Goal: Task Accomplishment & Management: Complete application form

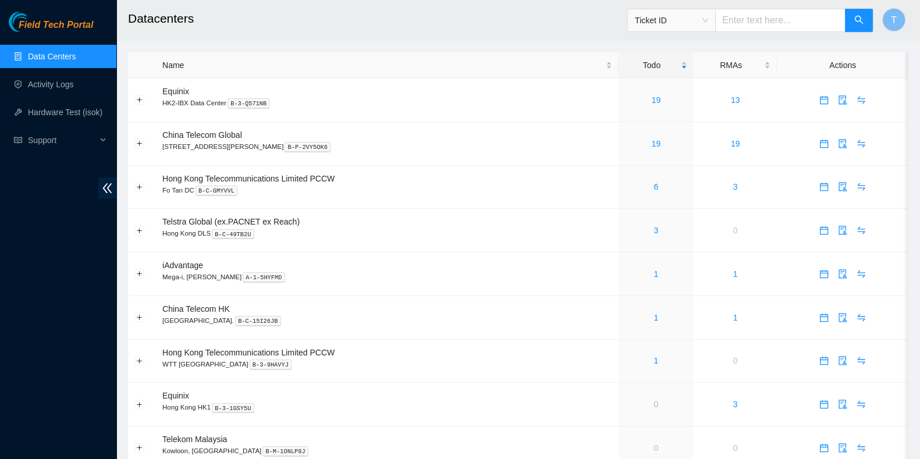
click at [50, 211] on div "Field Tech Portal Data Centers Activity Logs Hardware Test (isok) Support" at bounding box center [58, 235] width 116 height 447
click at [652, 100] on link "19" at bounding box center [656, 99] width 9 height 9
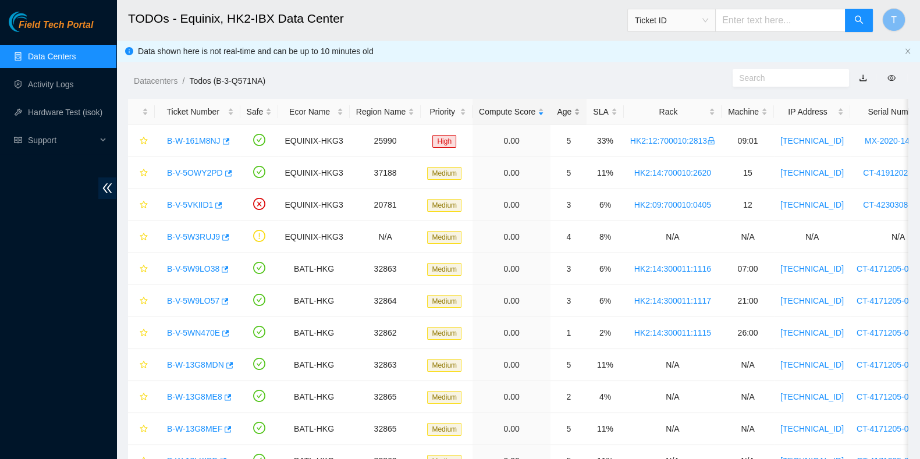
click at [559, 106] on div "Age" at bounding box center [568, 111] width 23 height 13
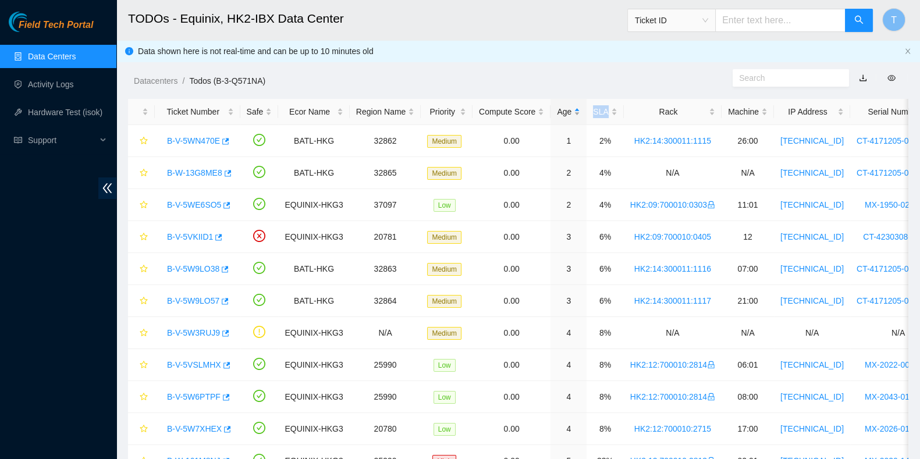
click at [559, 106] on div "Age" at bounding box center [568, 111] width 23 height 13
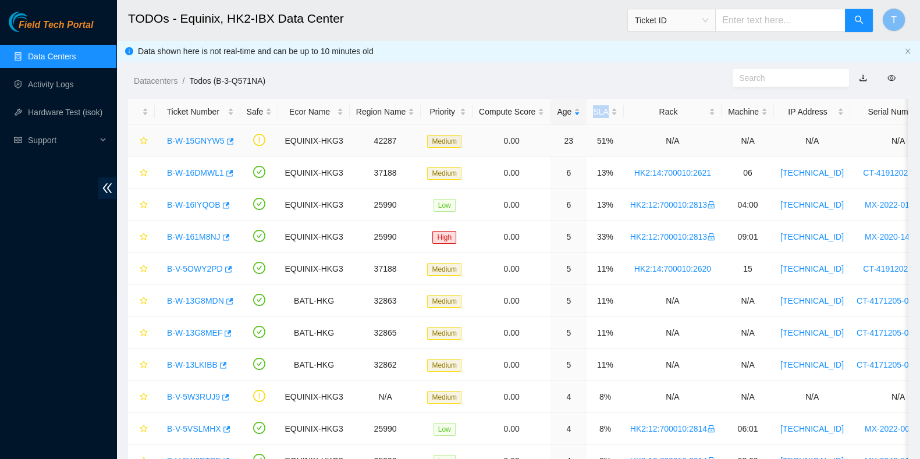
click at [204, 140] on link "B-W-15GNYW5" at bounding box center [196, 140] width 58 height 9
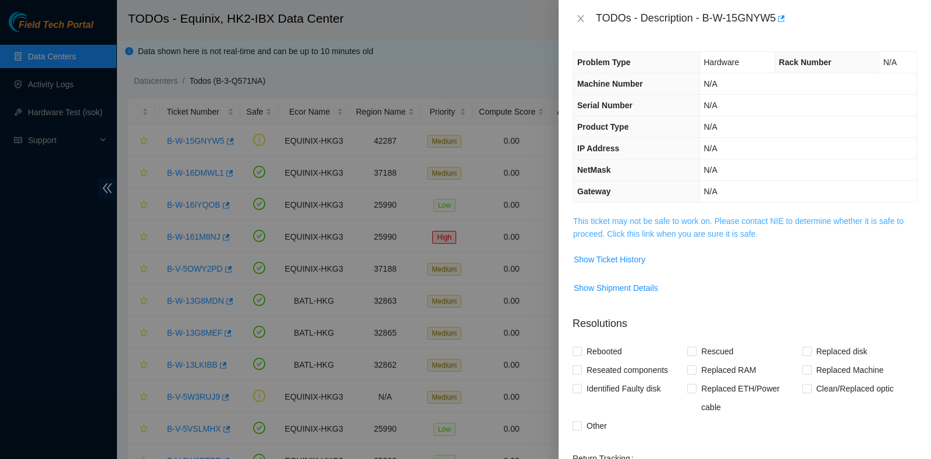
click at [658, 233] on link "This ticket may not be safe to work on. Please contact NIE to determine whether…" at bounding box center [738, 227] width 330 height 22
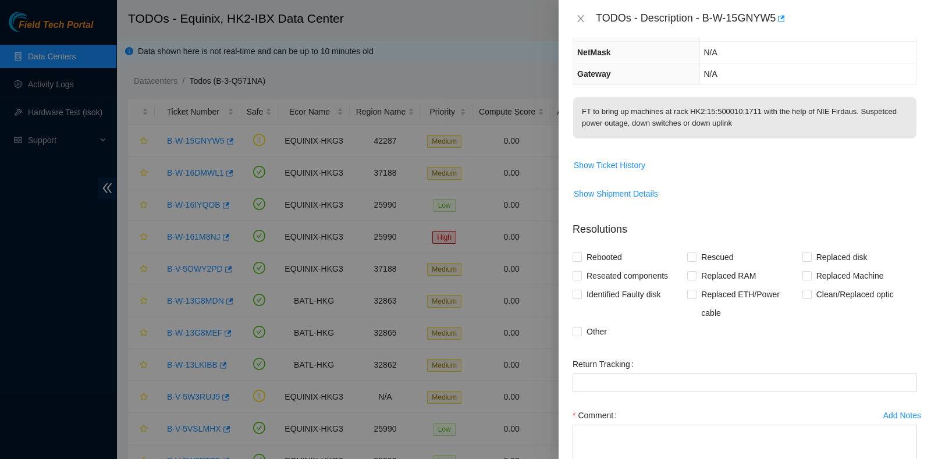
scroll to position [194, 0]
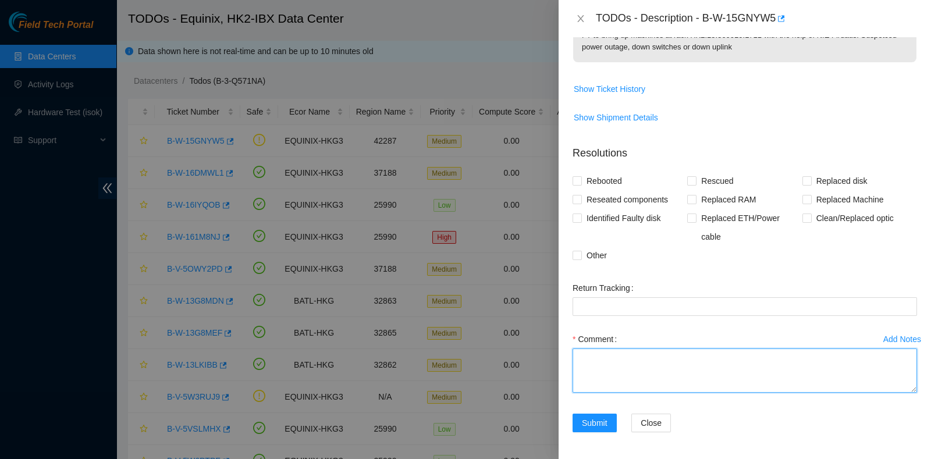
click at [625, 371] on textarea "Comment" at bounding box center [745, 371] width 344 height 44
paste textarea "Optical from both ends look normal. Port is up on loopback. Port down after nor…"
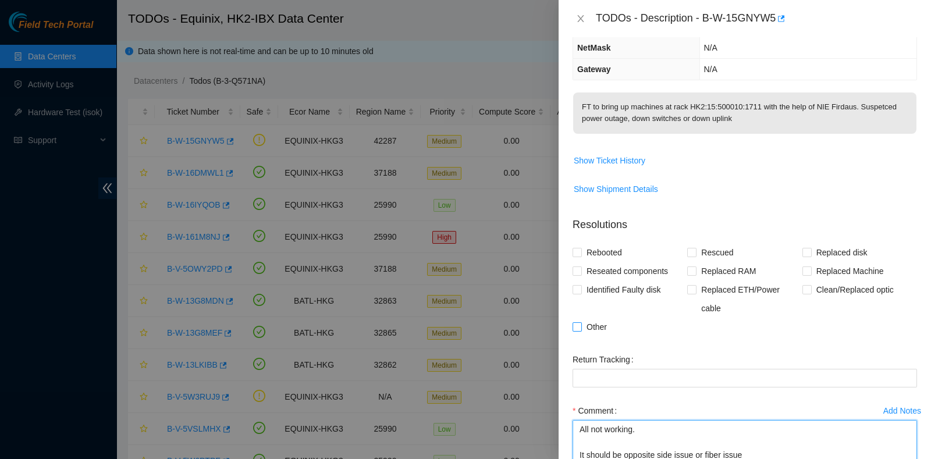
type textarea "Optical from both ends look normal. Port is up on loopback. Port down after nor…"
drag, startPoint x: 579, startPoint y: 325, endPoint x: 604, endPoint y: 339, distance: 28.9
click at [580, 325] on input "Other" at bounding box center [577, 326] width 8 height 8
checkbox input "true"
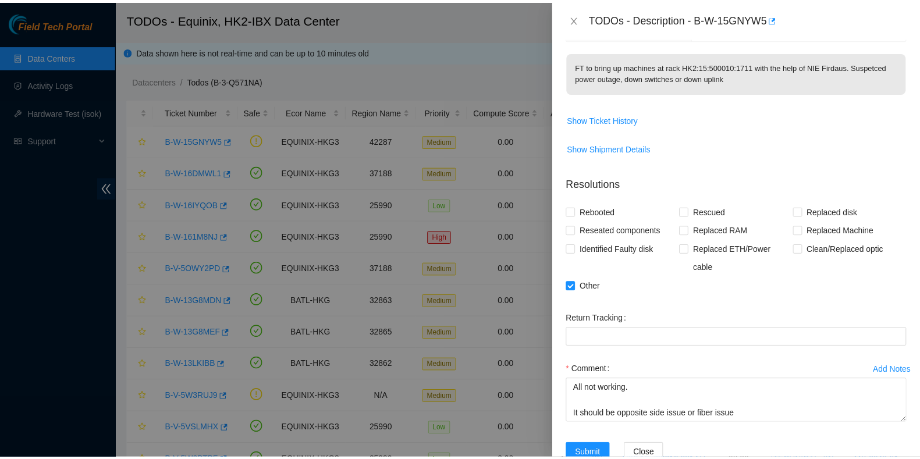
scroll to position [194, 0]
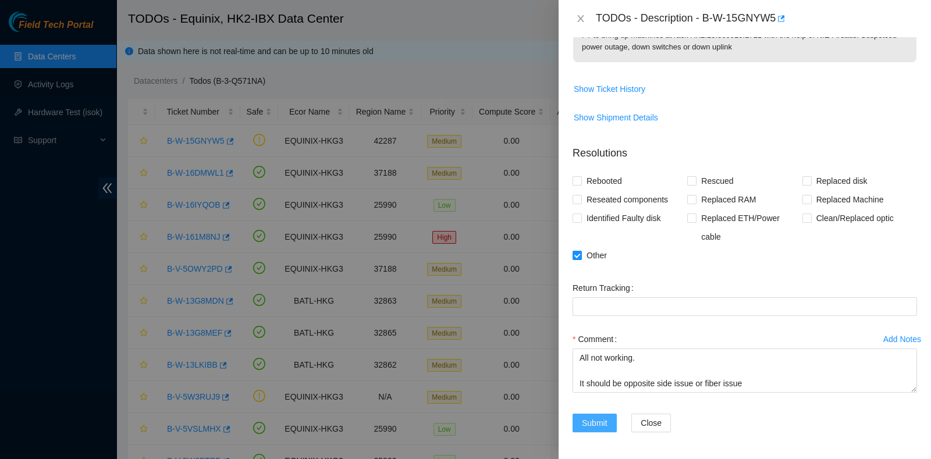
click at [595, 414] on button "Submit" at bounding box center [595, 423] width 44 height 19
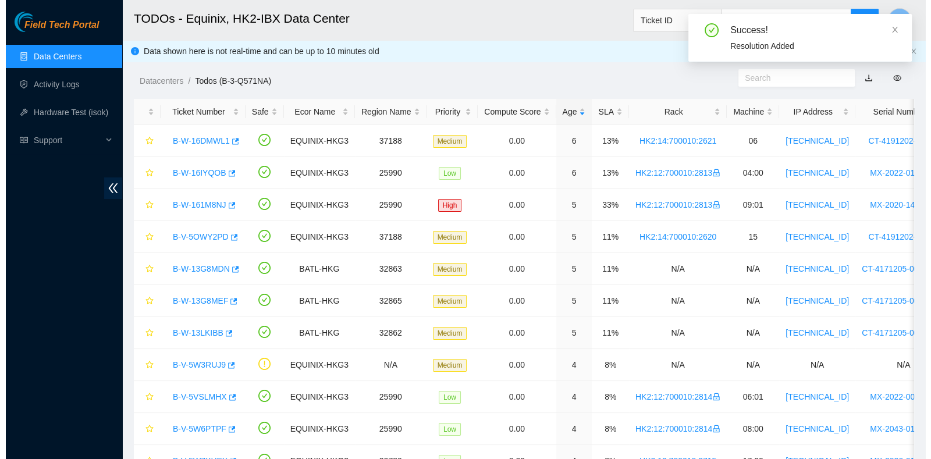
scroll to position [222, 0]
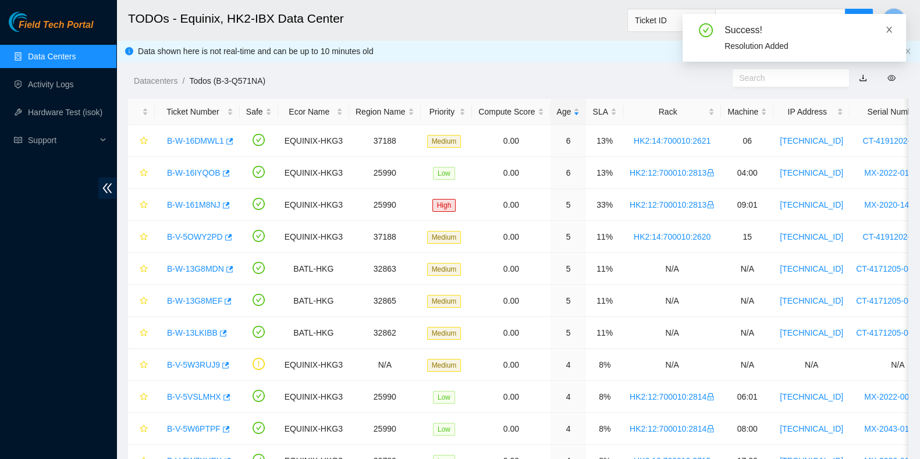
click at [890, 28] on icon "close" at bounding box center [889, 30] width 8 height 8
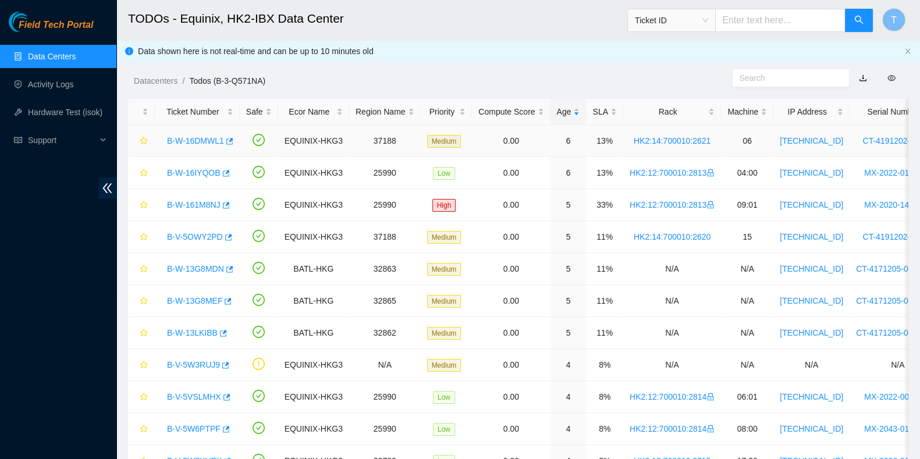
click at [186, 138] on link "B-W-16DMWL1" at bounding box center [195, 140] width 57 height 9
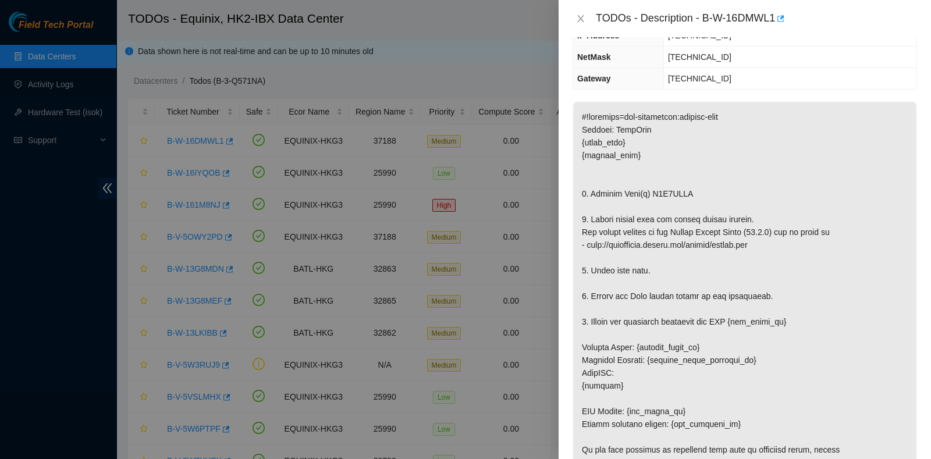
scroll to position [0, 0]
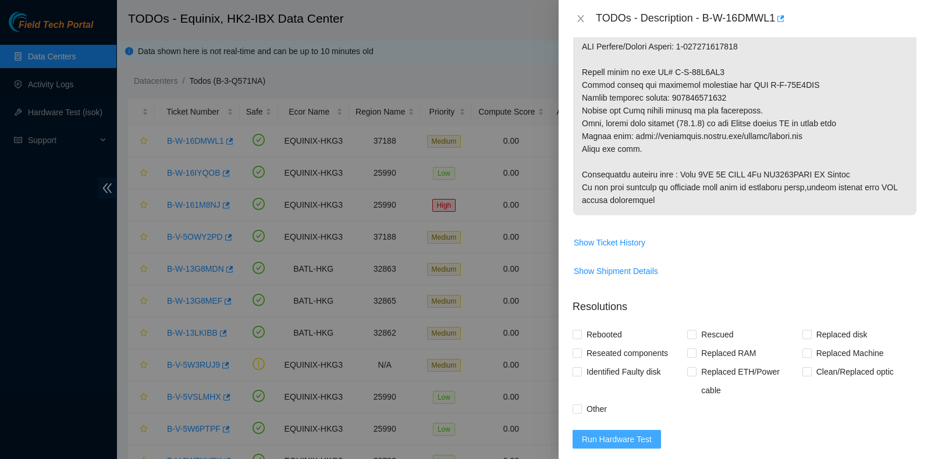
click at [628, 433] on span "Run Hardware Test" at bounding box center [617, 439] width 70 height 13
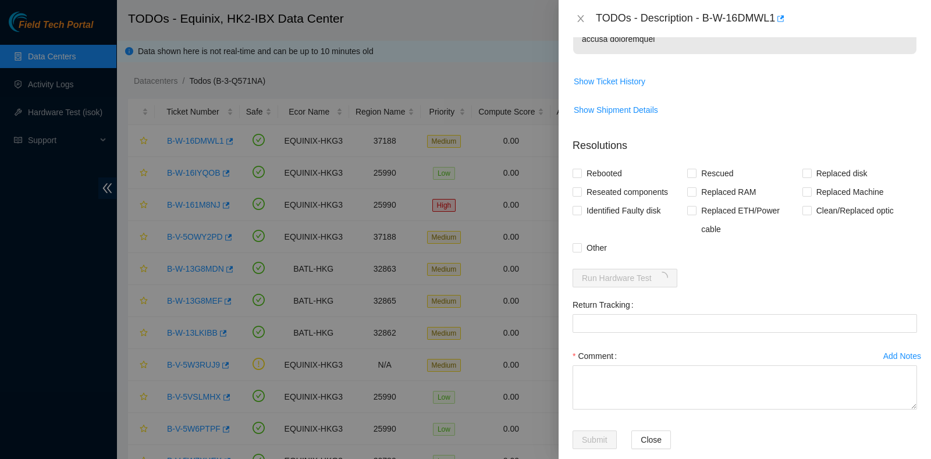
scroll to position [818, 0]
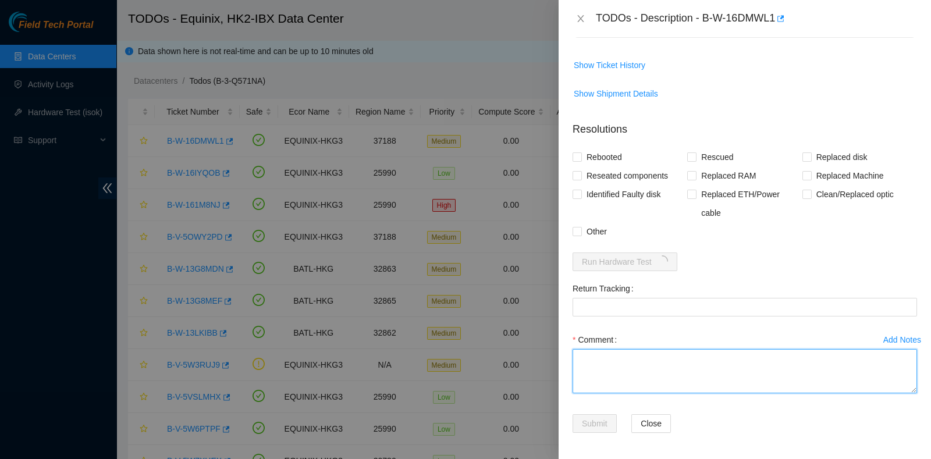
click at [655, 375] on textarea "Comment" at bounding box center [745, 371] width 344 height 44
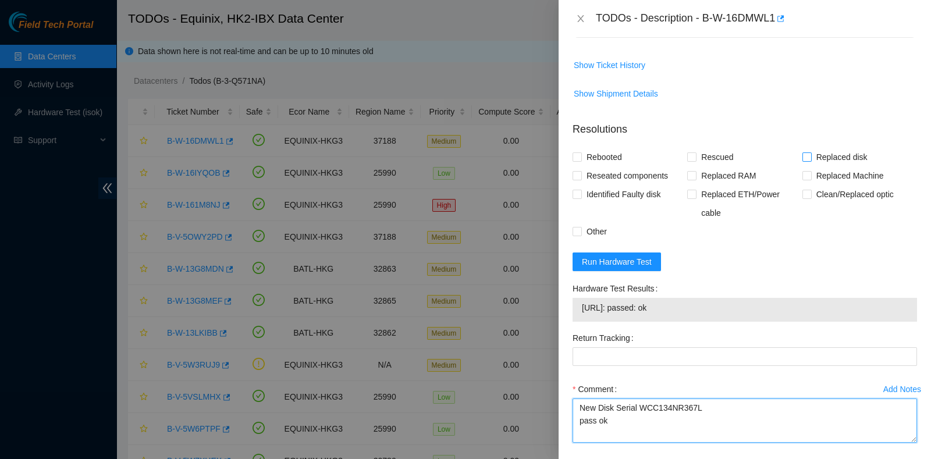
type textarea "New Disk Serial WCC134NR367L pass ok"
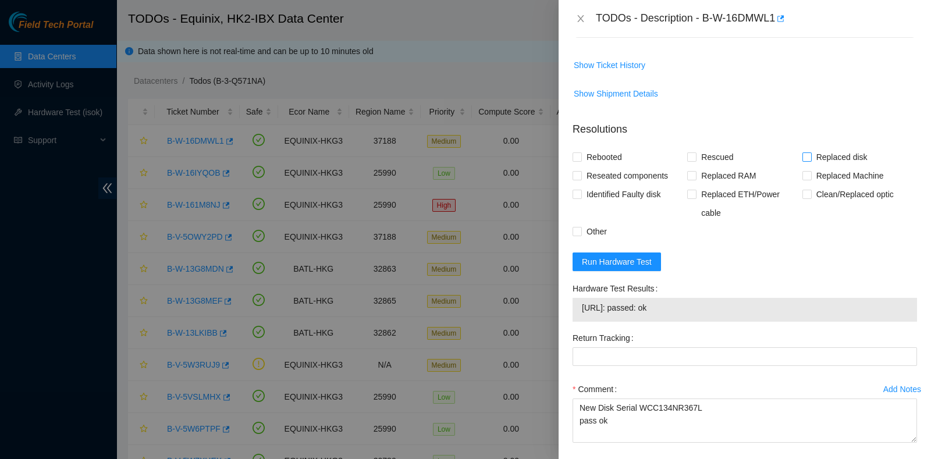
click at [832, 159] on span "Replaced disk" at bounding box center [842, 157] width 61 height 19
click at [811, 159] on input "Replaced disk" at bounding box center [806, 156] width 8 height 8
checkbox input "true"
click at [720, 155] on span "Rescued" at bounding box center [716, 157] width 41 height 19
click at [695, 155] on input "Rescued" at bounding box center [691, 156] width 8 height 8
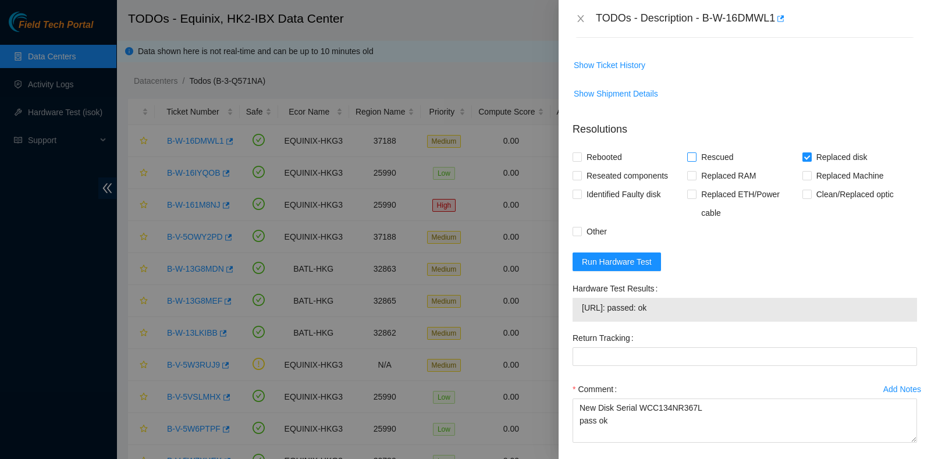
checkbox input "true"
click at [600, 156] on span "Rebooted" at bounding box center [604, 157] width 45 height 19
click at [581, 156] on input "Rebooted" at bounding box center [577, 156] width 8 height 8
checkbox input "true"
click at [609, 168] on span "Reseated components" at bounding box center [627, 175] width 91 height 19
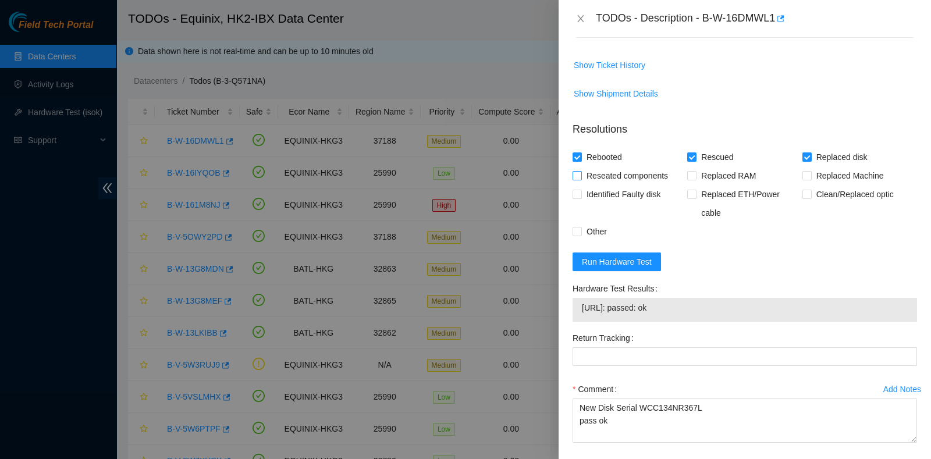
click at [581, 171] on input "Reseated components" at bounding box center [577, 175] width 8 height 8
checkbox input "true"
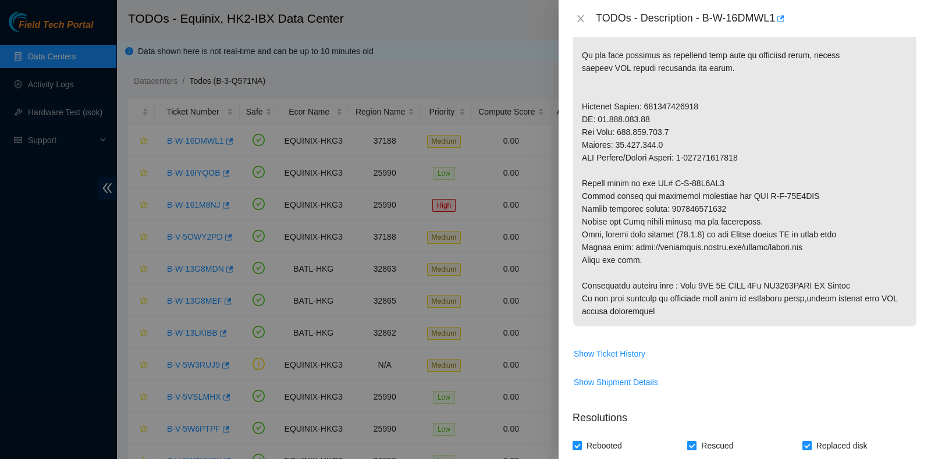
scroll to position [528, 0]
drag, startPoint x: 670, startPoint y: 209, endPoint x: 771, endPoint y: 211, distance: 101.2
click at [771, 211] on p at bounding box center [744, 17] width 343 height 619
copy p "473665216900"
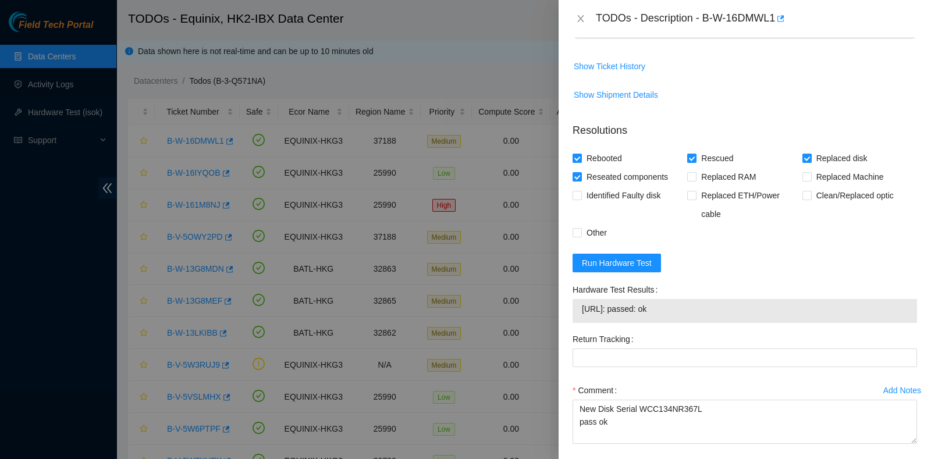
scroll to position [867, 0]
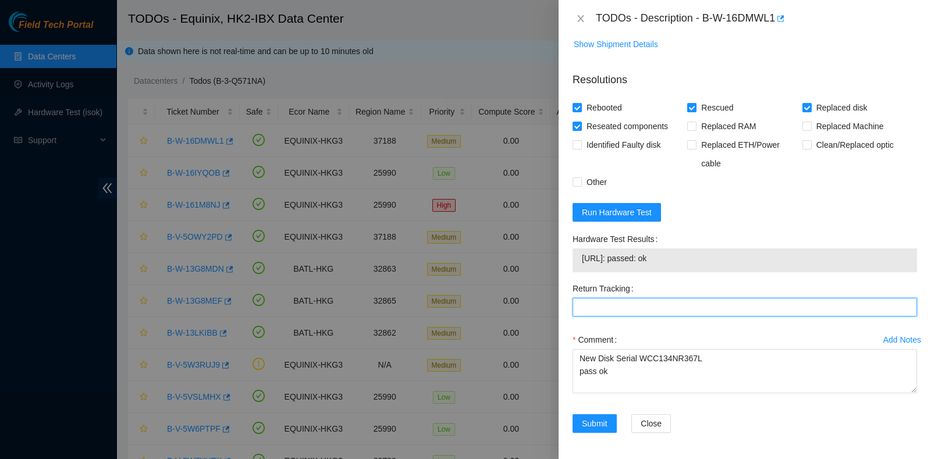
click at [608, 300] on Tracking "Return Tracking" at bounding box center [745, 307] width 344 height 19
paste Tracking "473665216900"
type Tracking "473665216900"
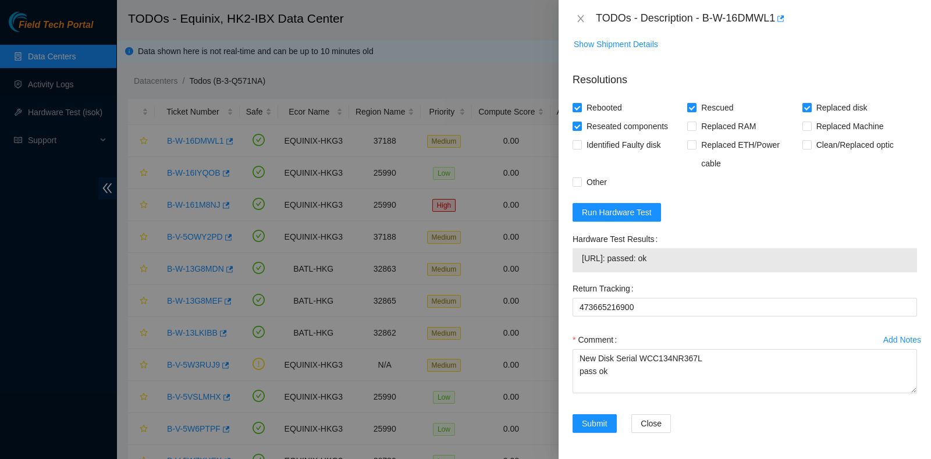
click at [32, 235] on div at bounding box center [465, 229] width 931 height 459
drag, startPoint x: 707, startPoint y: 13, endPoint x: 735, endPoint y: 19, distance: 28.4
click at [735, 19] on div "TODOs - Description - B-W-16DMWL1" at bounding box center [756, 18] width 321 height 19
click at [695, 16] on div "TODOs - Description - B-W-16DMWL1" at bounding box center [756, 18] width 321 height 19
drag, startPoint x: 714, startPoint y: 20, endPoint x: 781, endPoint y: 33, distance: 68.2
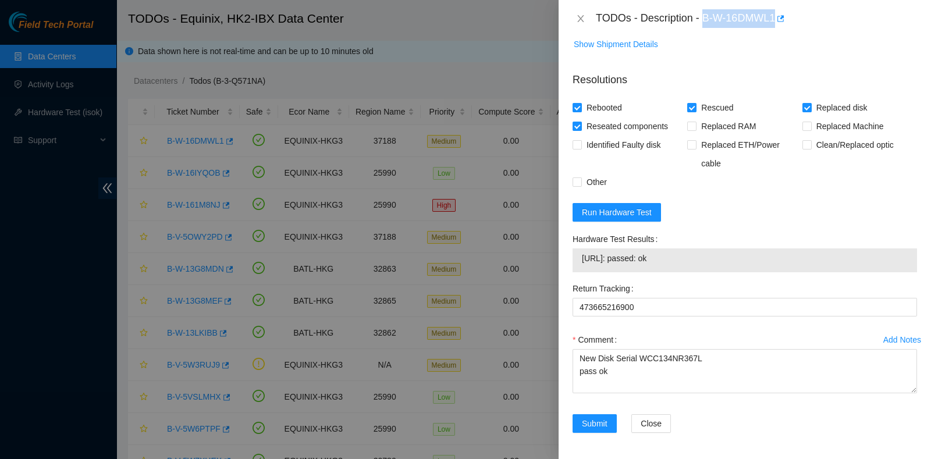
click at [781, 33] on div "TODOs - Description - B-W-16DMWL1" at bounding box center [745, 18] width 372 height 37
copy div "B-W-16DMWL1"
click at [914, 237] on div "Problem Type Hardware Sub Type Tier 1 - Secure Rack Number HK2:14:700010:2621 M…" at bounding box center [745, 248] width 372 height 422
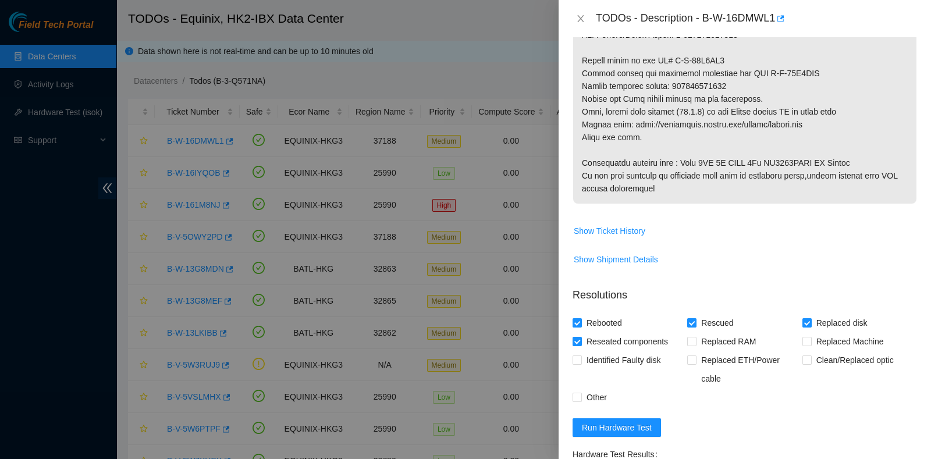
scroll to position [651, 0]
drag, startPoint x: 672, startPoint y: 87, endPoint x: 726, endPoint y: 90, distance: 54.2
copy p "473665216900"
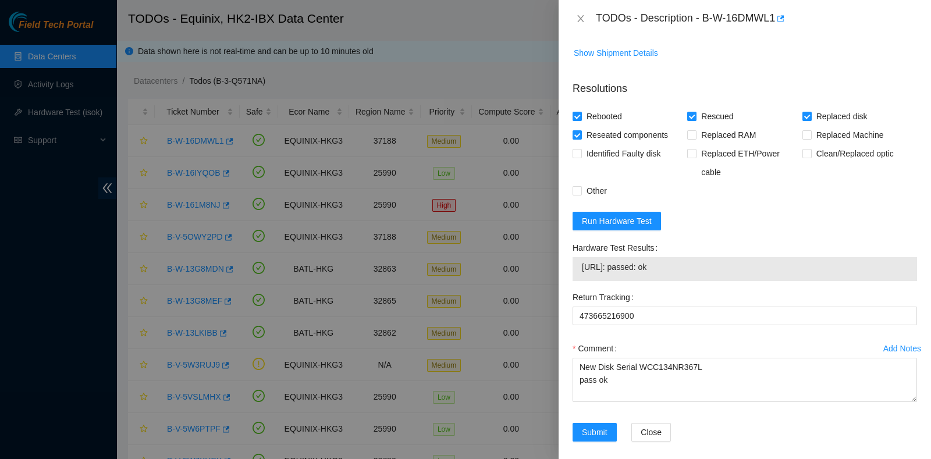
scroll to position [867, 0]
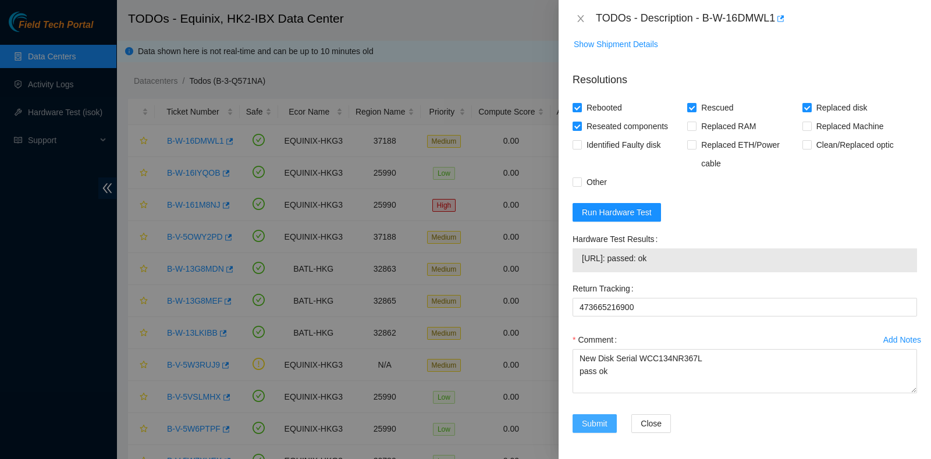
click at [585, 429] on button "Submit" at bounding box center [595, 423] width 44 height 19
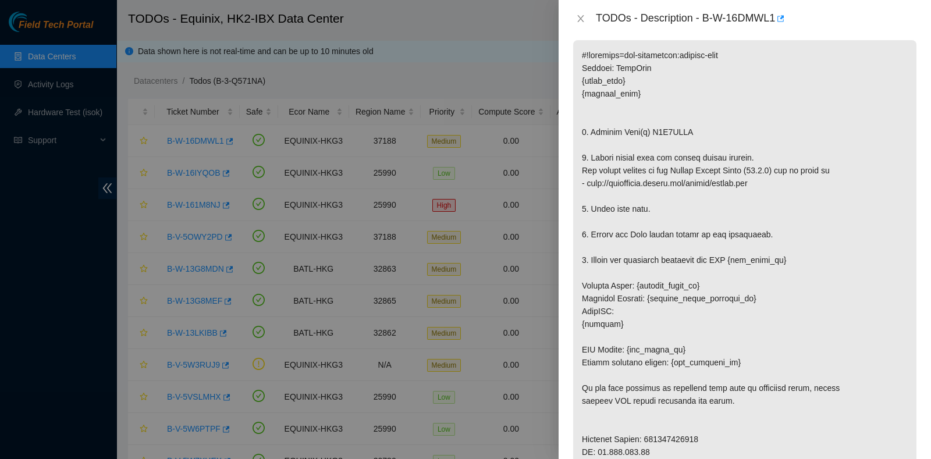
scroll to position [0, 0]
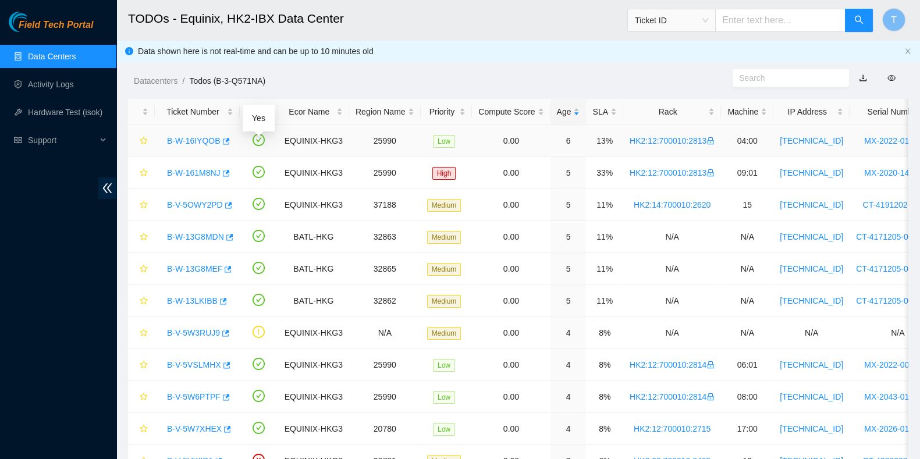
click at [200, 146] on div "B-W-16IYQOB" at bounding box center [197, 140] width 72 height 19
click at [202, 200] on link "B-V-5OWY2PD" at bounding box center [195, 204] width 56 height 9
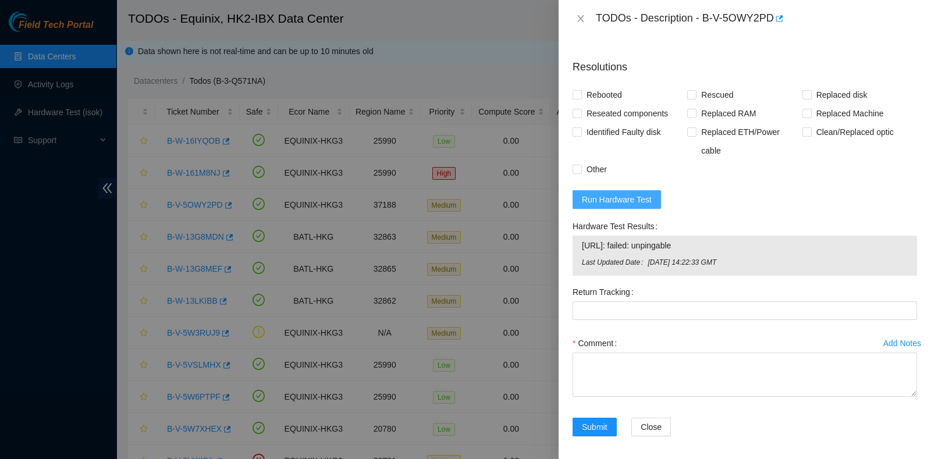
click at [618, 193] on span "Run Hardware Test" at bounding box center [617, 199] width 70 height 13
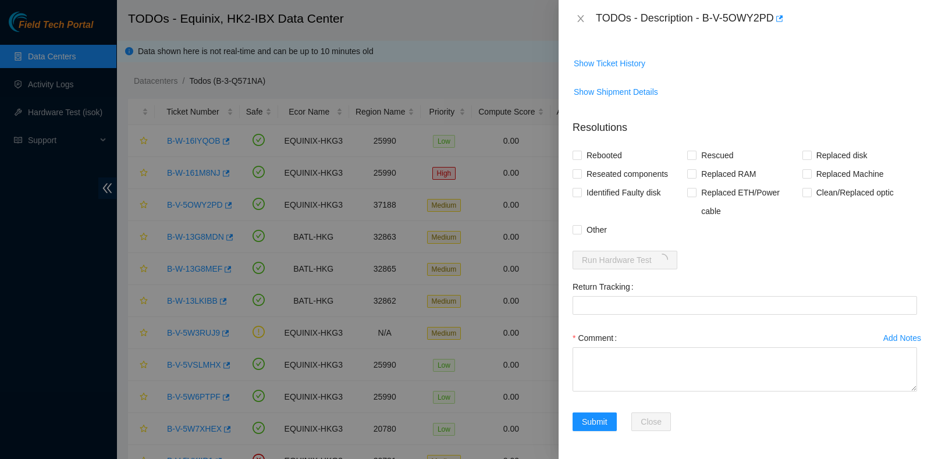
scroll to position [447, 0]
click at [0, 348] on div at bounding box center [465, 229] width 931 height 459
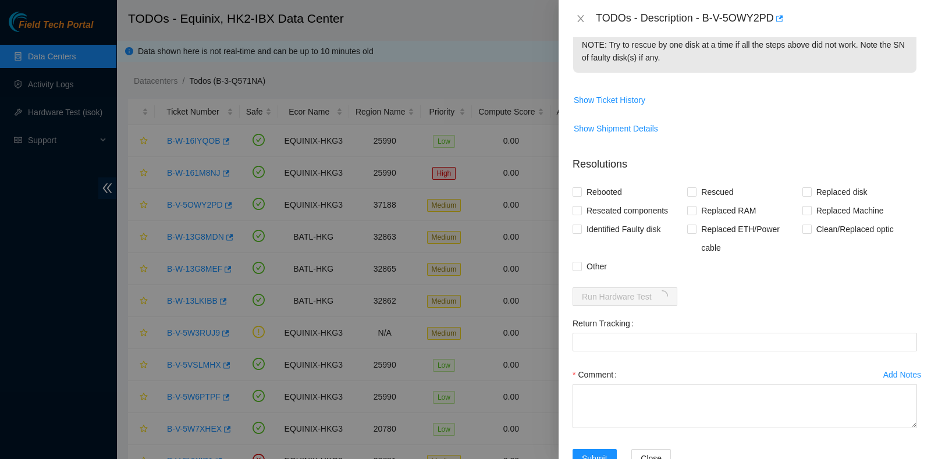
scroll to position [446, 0]
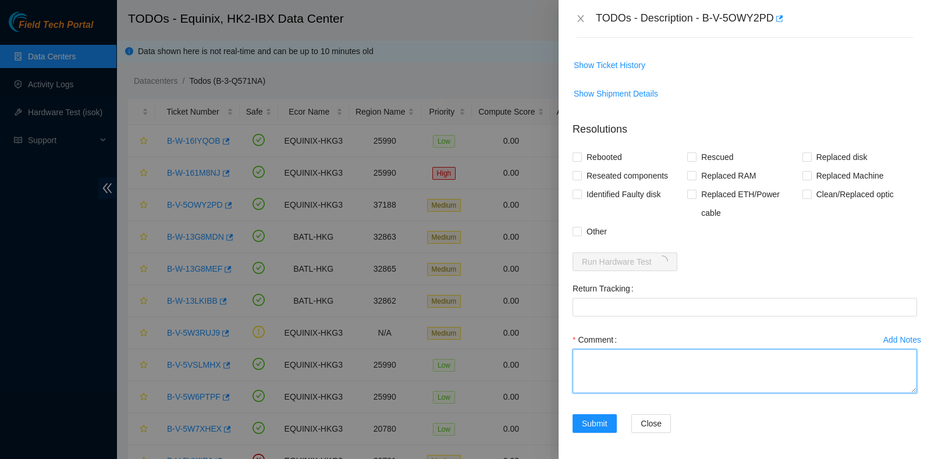
click at [624, 368] on textarea "Comment" at bounding box center [745, 371] width 344 height 44
paste textarea "machine freeze and auto reboot, cannot proceed rescue"
type textarea "machine freeze and auto reboot, cannot proceed rescue"
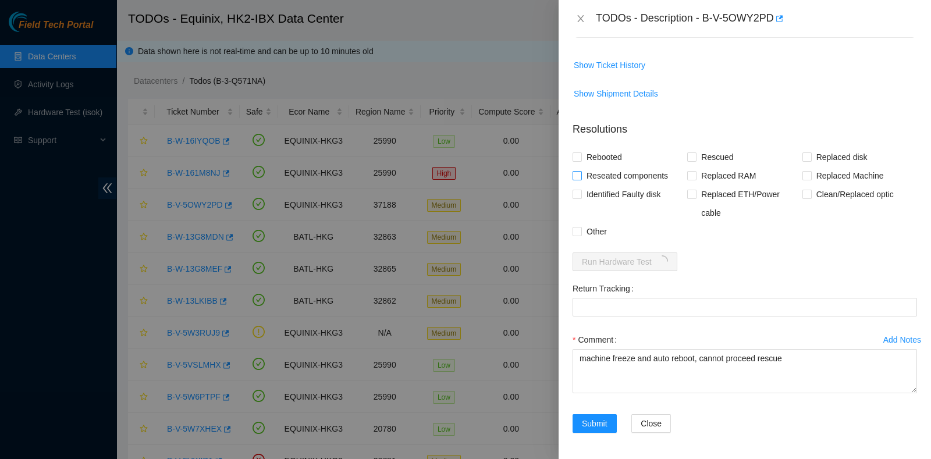
click at [585, 176] on span "Reseated components" at bounding box center [627, 175] width 91 height 19
click at [581, 176] on input "Reseated components" at bounding box center [577, 175] width 8 height 8
checkbox input "true"
click at [590, 152] on span "Rebooted" at bounding box center [604, 157] width 45 height 19
click at [581, 152] on input "Rebooted" at bounding box center [577, 156] width 8 height 8
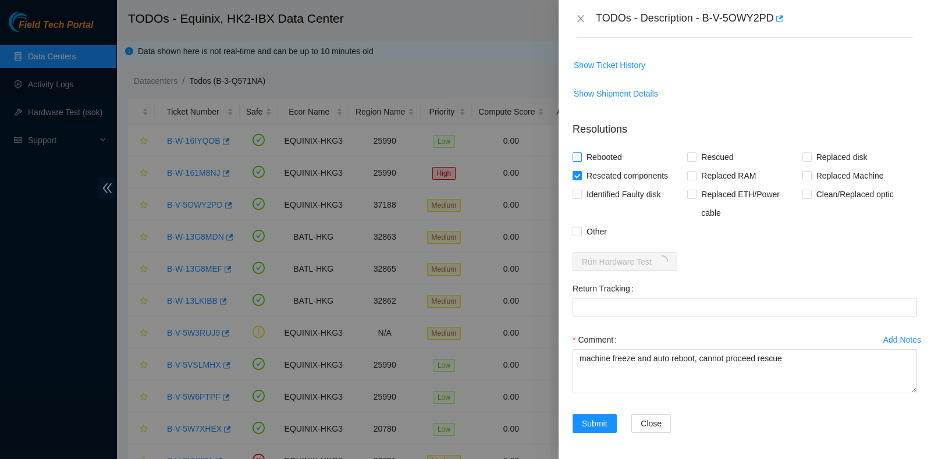
checkbox input "true"
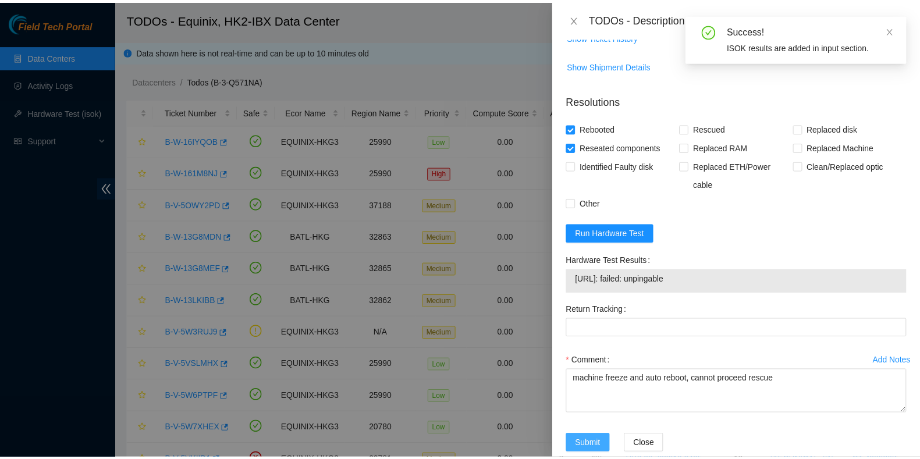
scroll to position [496, 0]
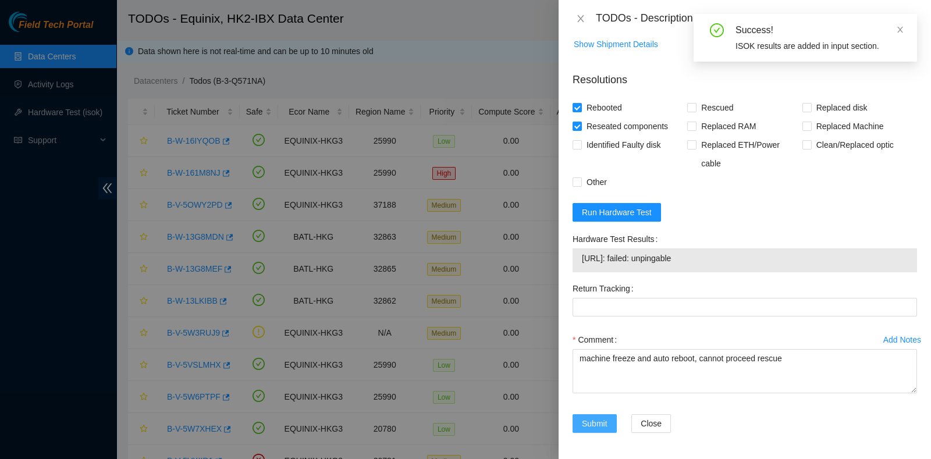
click at [588, 417] on span "Submit" at bounding box center [595, 423] width 26 height 13
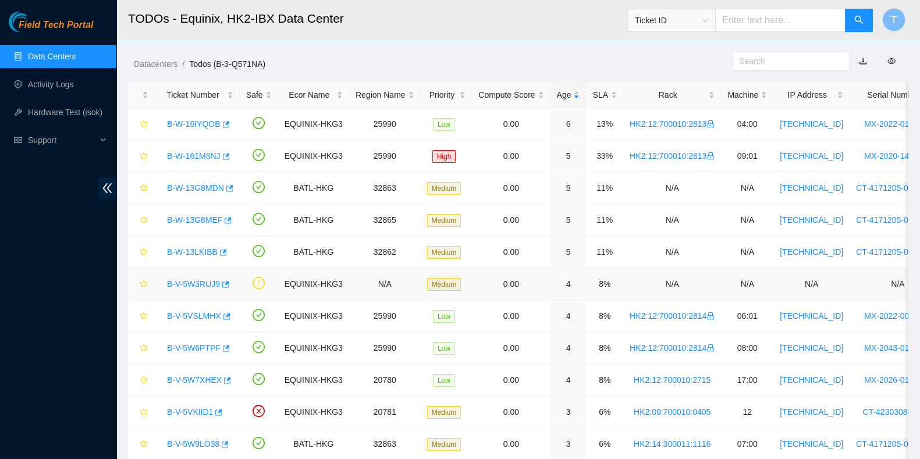
scroll to position [0, 0]
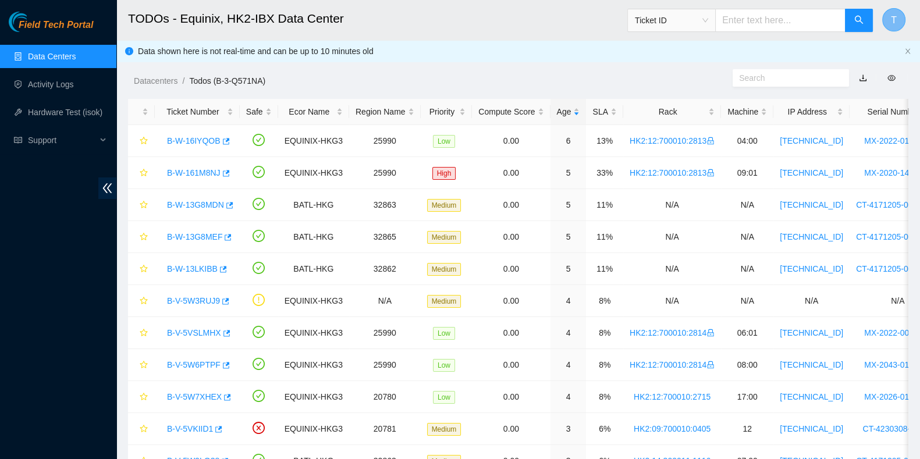
click at [887, 19] on button "T" at bounding box center [893, 19] width 23 height 23
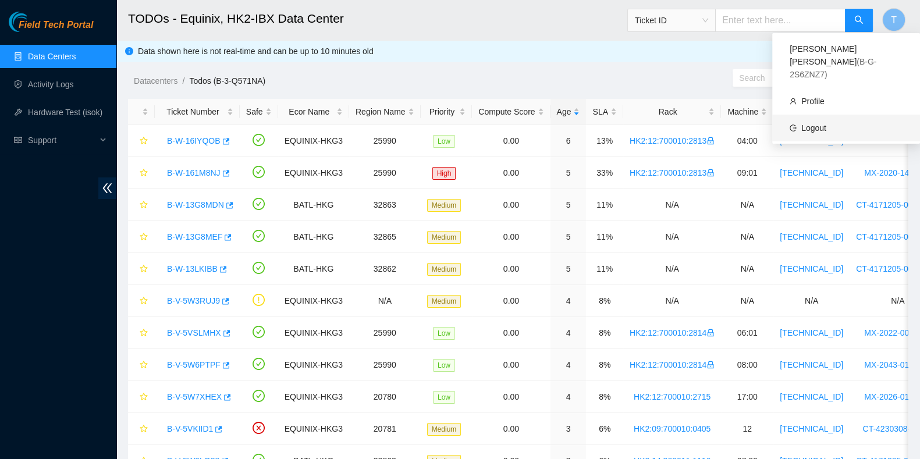
click at [826, 123] on link "Logout" at bounding box center [813, 127] width 25 height 9
